Goal: Task Accomplishment & Management: Complete application form

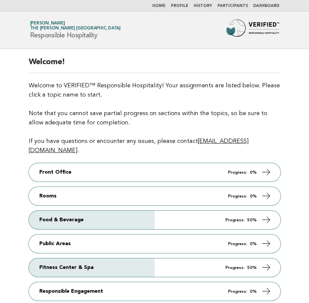
scroll to position [33, 0]
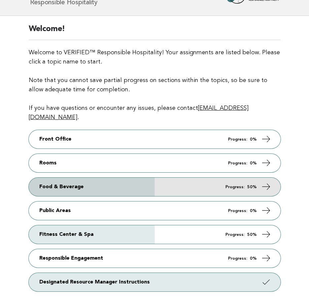
click at [111, 178] on link "Food & Beverage Progress: 50%" at bounding box center [155, 187] width 252 height 19
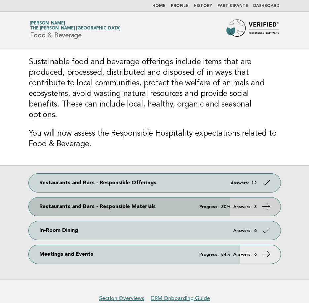
click at [144, 197] on link "Restaurants and Bars - Responsible Materials Progress: 80% Answers: 8" at bounding box center [155, 206] width 252 height 19
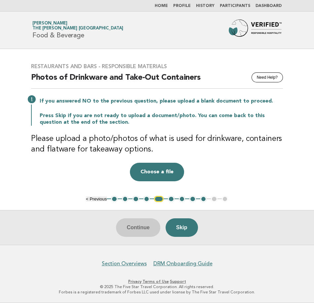
click at [113, 197] on button "1" at bounding box center [114, 199] width 7 height 7
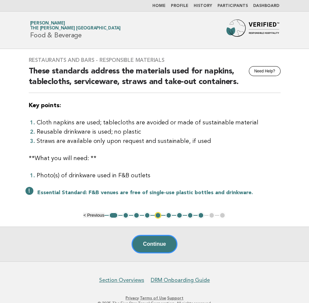
click at [124, 213] on button "2" at bounding box center [126, 215] width 7 height 7
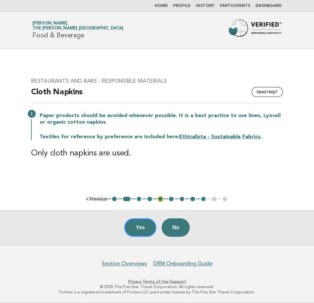
click at [139, 200] on button "3" at bounding box center [139, 199] width 7 height 7
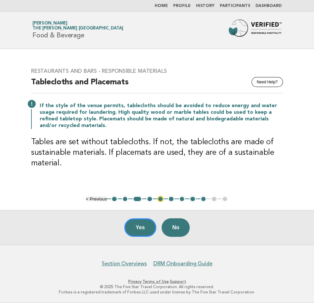
click at [150, 200] on button "4" at bounding box center [150, 199] width 7 height 7
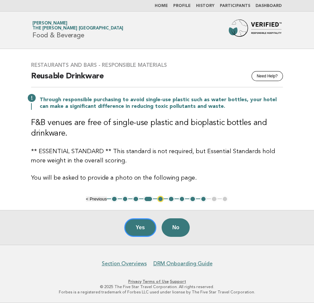
click at [161, 198] on button "5" at bounding box center [160, 199] width 7 height 7
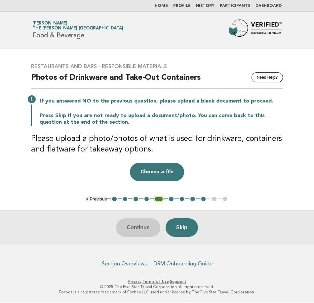
click at [171, 198] on button "6" at bounding box center [171, 199] width 7 height 7
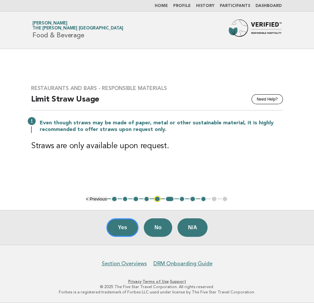
click at [170, 198] on button "6" at bounding box center [170, 199] width 10 height 7
click at [181, 198] on button "7" at bounding box center [182, 199] width 7 height 7
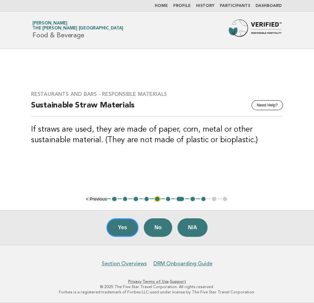
click at [193, 200] on button "8" at bounding box center [193, 199] width 7 height 7
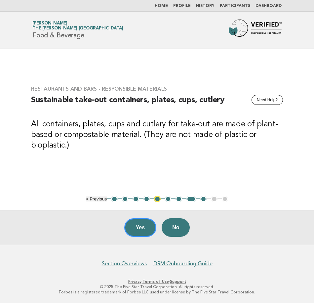
click at [201, 199] on button "9" at bounding box center [203, 199] width 7 height 7
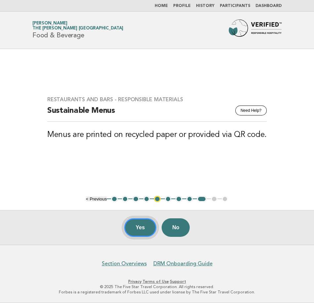
click at [139, 231] on button "Yes" at bounding box center [140, 227] width 32 height 19
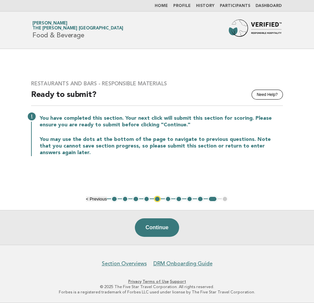
click at [147, 199] on button "4" at bounding box center [147, 199] width 7 height 7
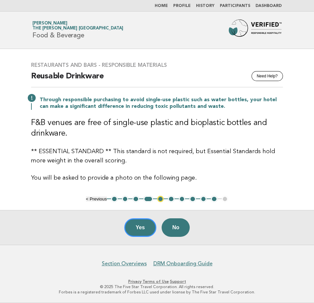
click at [135, 199] on button "3" at bounding box center [136, 199] width 7 height 7
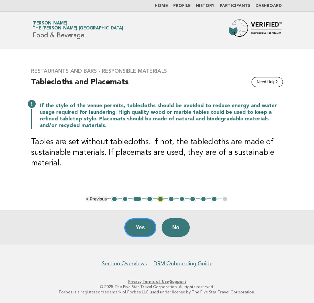
click at [124, 199] on button "2" at bounding box center [125, 199] width 7 height 7
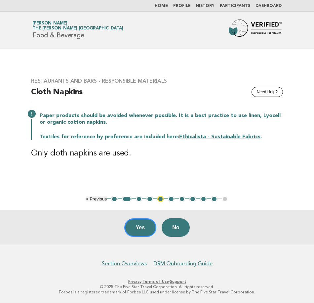
click at [137, 199] on button "3" at bounding box center [139, 199] width 7 height 7
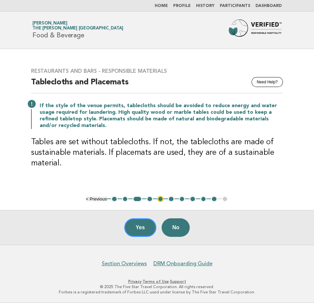
click at [148, 199] on button "4" at bounding box center [150, 199] width 7 height 7
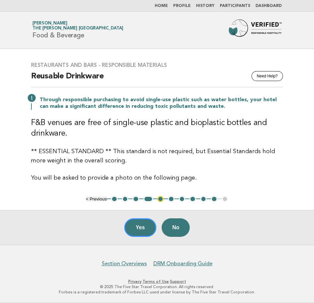
click at [159, 199] on button "5" at bounding box center [160, 199] width 7 height 7
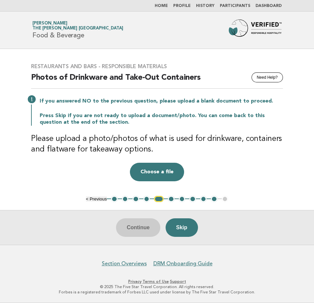
click at [168, 6] on link "Home" at bounding box center [161, 6] width 13 height 4
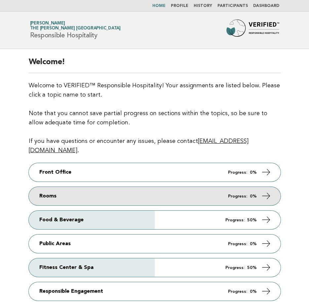
click at [131, 188] on link "Rooms Progress: 0%" at bounding box center [155, 196] width 252 height 19
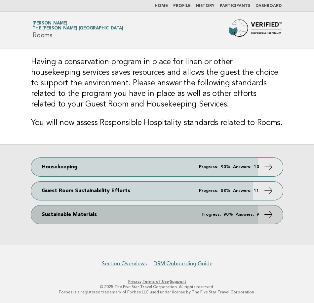
click at [157, 214] on link "Sustainable Materials Progress: 90% Answers: 9" at bounding box center [157, 214] width 252 height 19
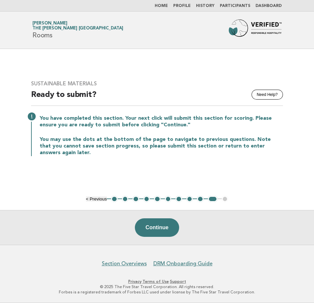
click at [114, 200] on button "1" at bounding box center [114, 199] width 7 height 7
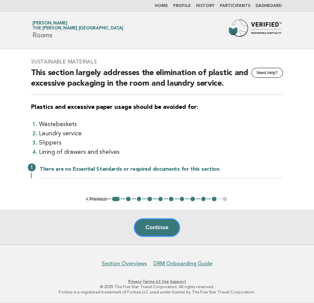
click at [127, 198] on button "2" at bounding box center [128, 199] width 7 height 7
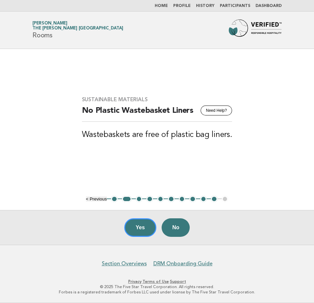
click at [138, 197] on button "3" at bounding box center [139, 199] width 7 height 7
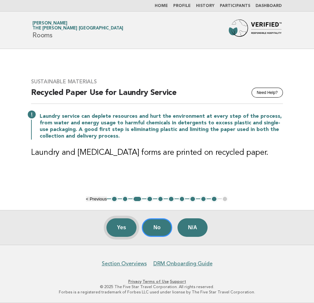
click at [124, 226] on button "Yes" at bounding box center [122, 227] width 30 height 19
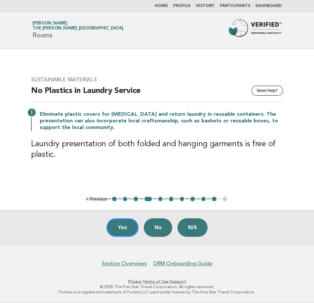
click at [160, 199] on button "5" at bounding box center [160, 199] width 7 height 7
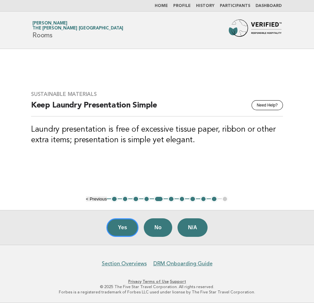
click at [171, 199] on button "6" at bounding box center [171, 199] width 7 height 7
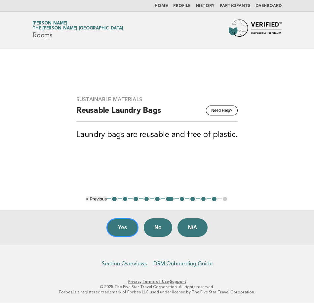
click at [179, 199] on button "7" at bounding box center [182, 199] width 7 height 7
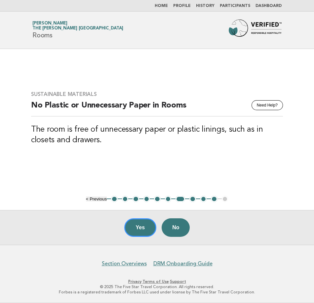
click at [191, 201] on button "8" at bounding box center [193, 199] width 7 height 7
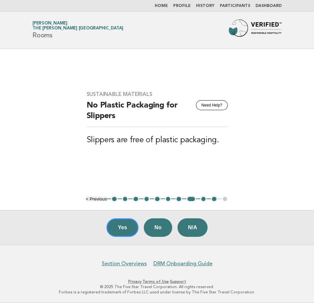
click at [202, 200] on button "9" at bounding box center [203, 199] width 7 height 7
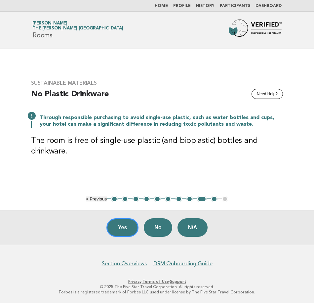
click at [213, 199] on button "10" at bounding box center [214, 199] width 7 height 7
click at [167, 6] on link "Home" at bounding box center [161, 6] width 13 height 4
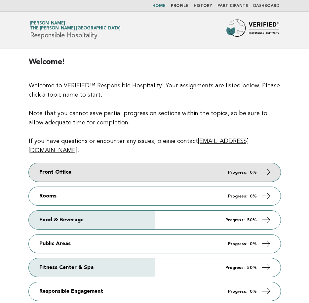
click at [103, 166] on link "Front Office Progress: 0%" at bounding box center [155, 172] width 252 height 19
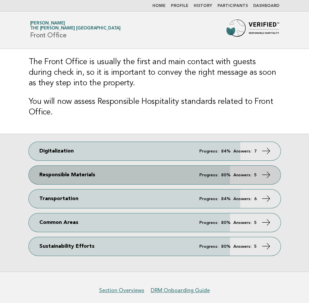
click at [115, 176] on link "Responsible Materials Progress: 80% Answers: 5" at bounding box center [155, 175] width 252 height 19
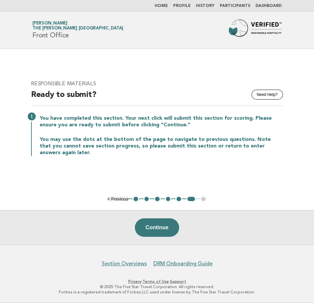
click at [136, 198] on button "1" at bounding box center [136, 199] width 7 height 7
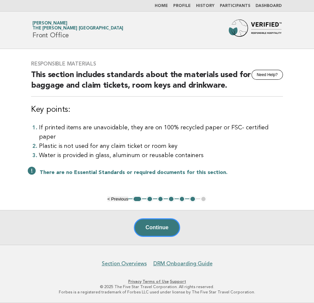
click at [150, 199] on button "2" at bounding box center [150, 199] width 7 height 7
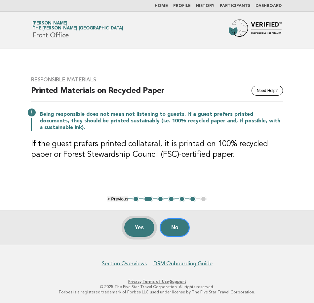
click at [131, 230] on button "Yes" at bounding box center [139, 227] width 30 height 19
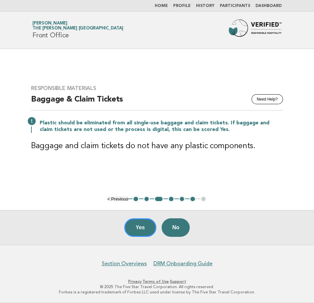
click at [167, 8] on link "Home" at bounding box center [161, 6] width 13 height 4
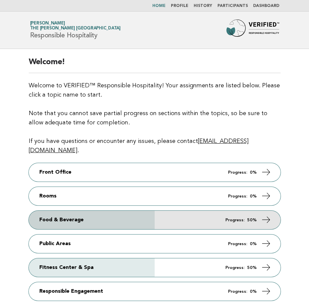
click at [83, 212] on link "Food & Beverage Progress: 50%" at bounding box center [155, 220] width 252 height 19
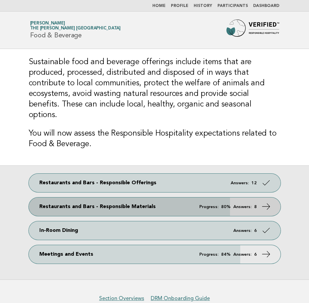
click at [114, 197] on link "Restaurants and Bars - Responsible Materials Progress: 80% Answers: 8" at bounding box center [155, 206] width 252 height 19
